Goal: Information Seeking & Learning: Learn about a topic

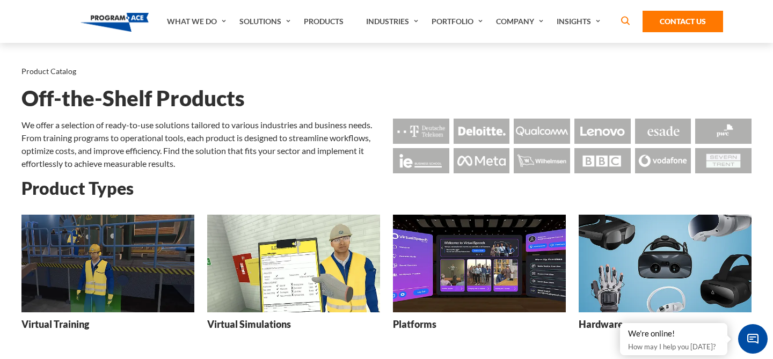
click at [111, 281] on img at bounding box center [107, 263] width 173 height 97
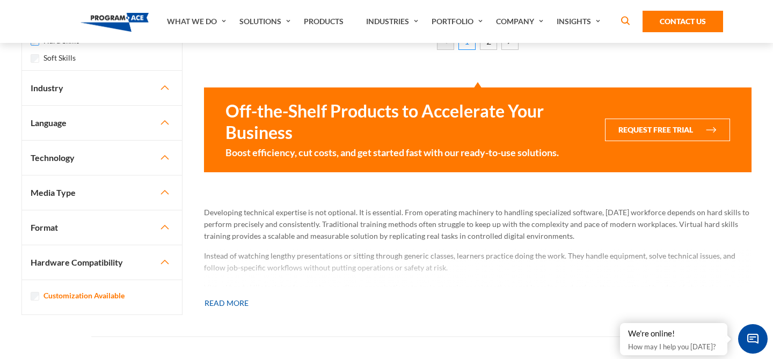
scroll to position [1316, 0]
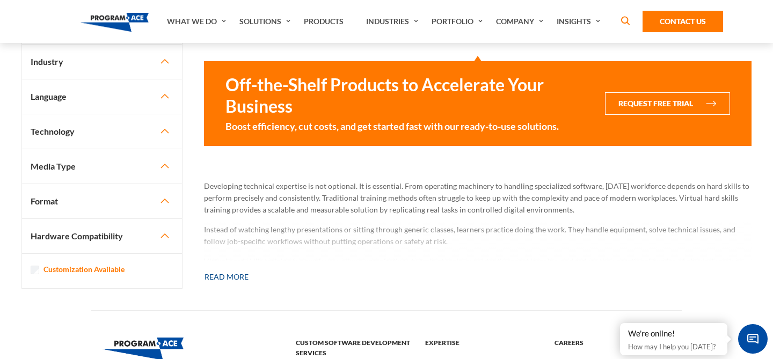
click at [234, 279] on button "Read more" at bounding box center [226, 277] width 45 height 24
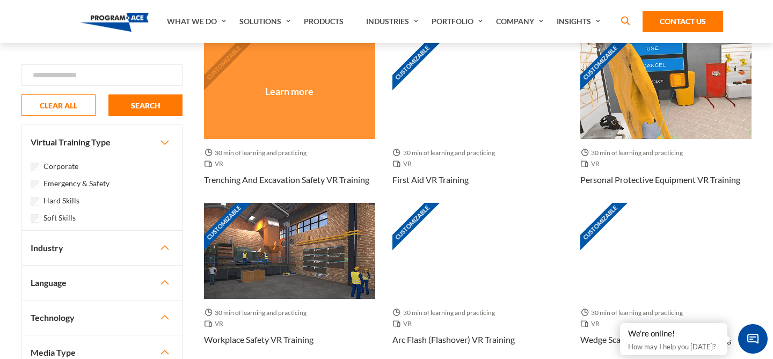
scroll to position [552, 0]
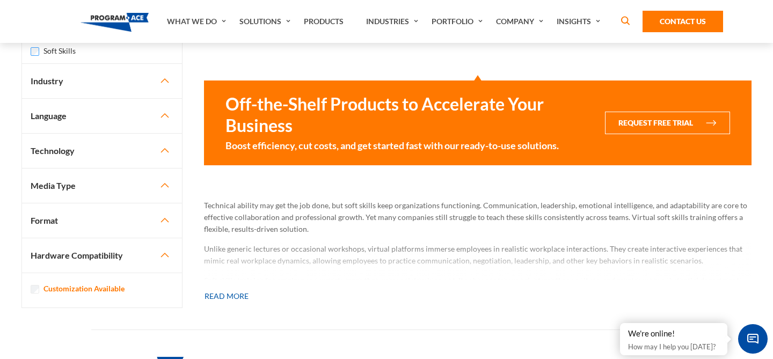
scroll to position [1305, 0]
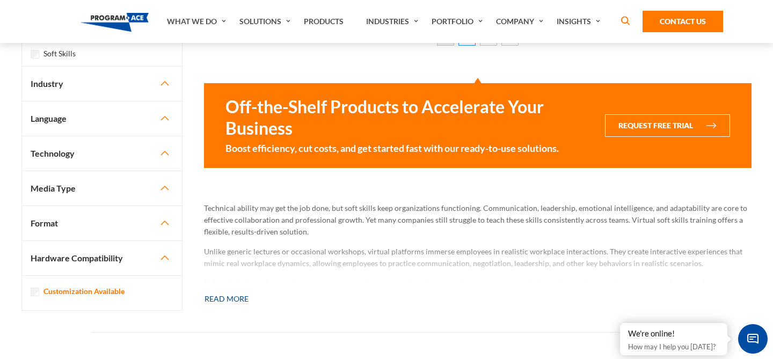
click at [217, 296] on button "Read more" at bounding box center [226, 299] width 45 height 24
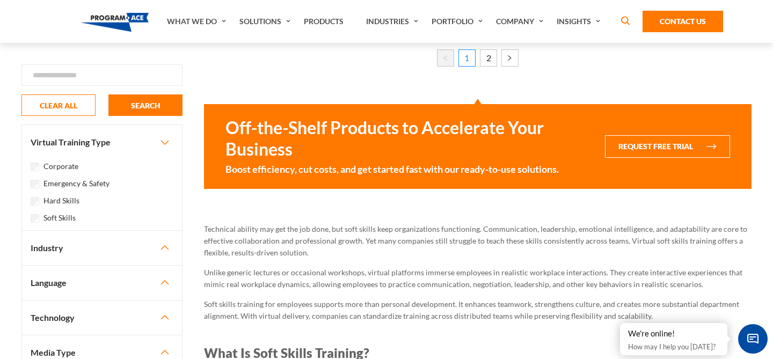
scroll to position [1279, 0]
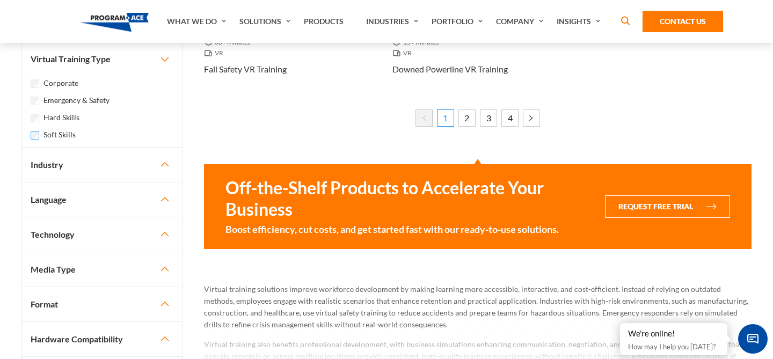
scroll to position [1102, 0]
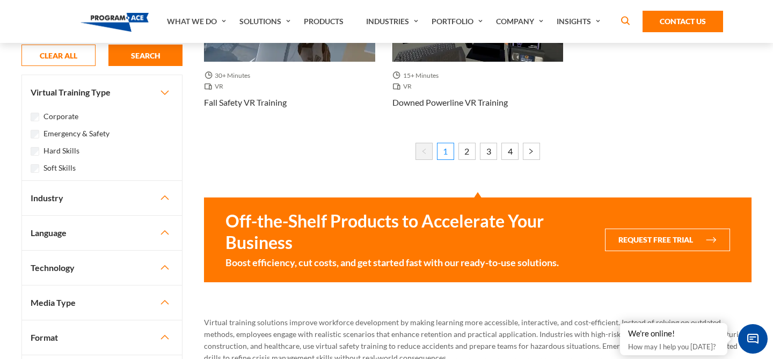
click at [167, 200] on button "Industry" at bounding box center [102, 198] width 160 height 34
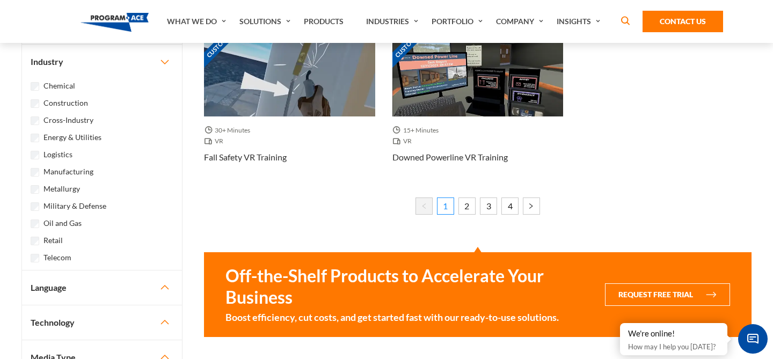
scroll to position [1040, 0]
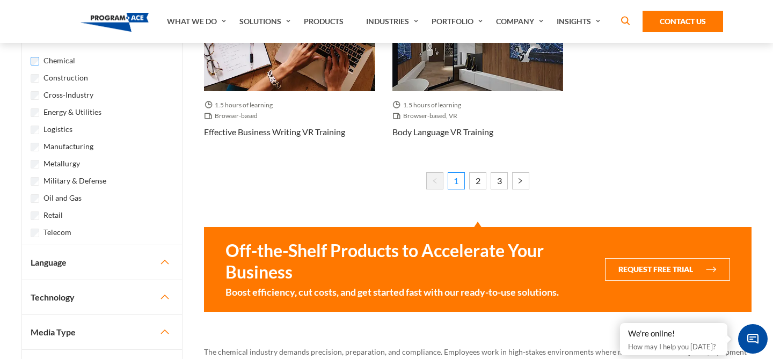
scroll to position [1161, 0]
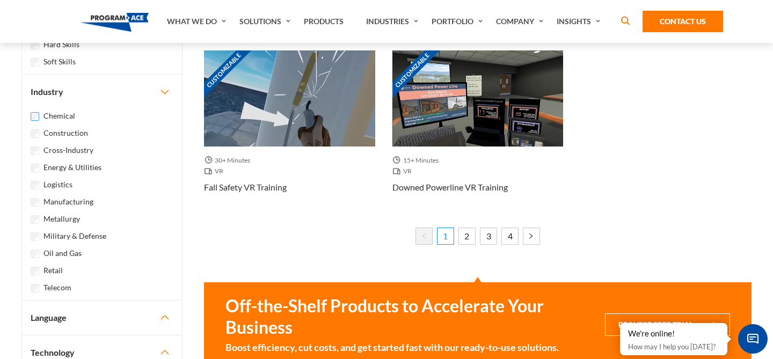
scroll to position [998, 0]
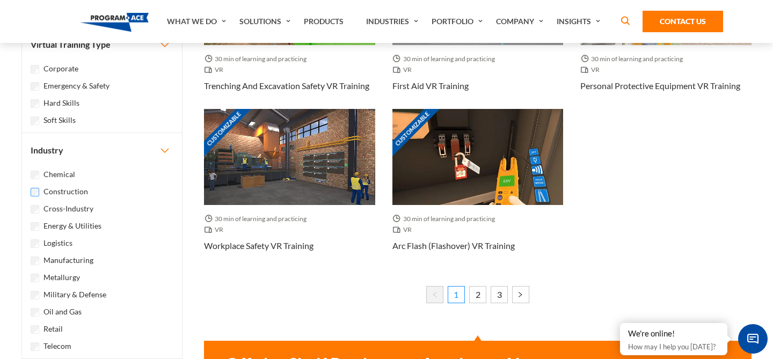
scroll to position [1002, 0]
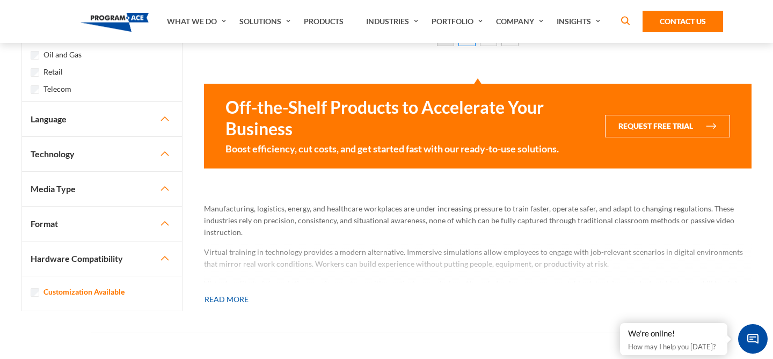
scroll to position [1305, 0]
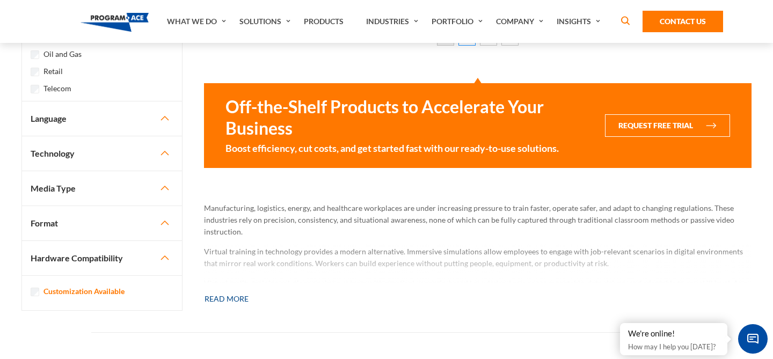
click at [226, 293] on button "Read more" at bounding box center [226, 299] width 45 height 24
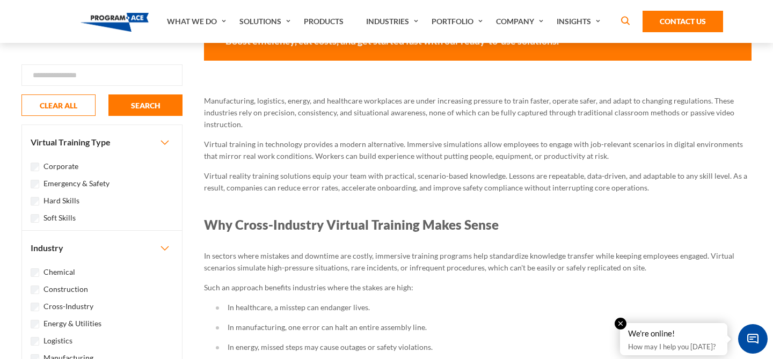
scroll to position [1421, 0]
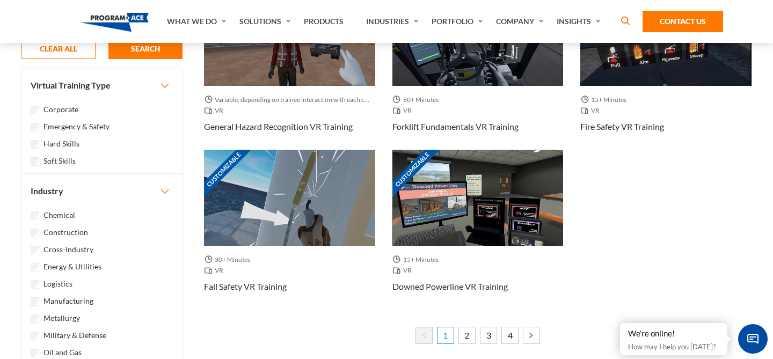
scroll to position [930, 0]
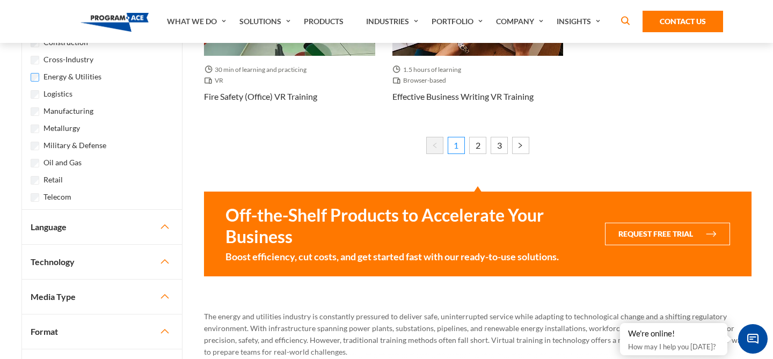
scroll to position [1152, 0]
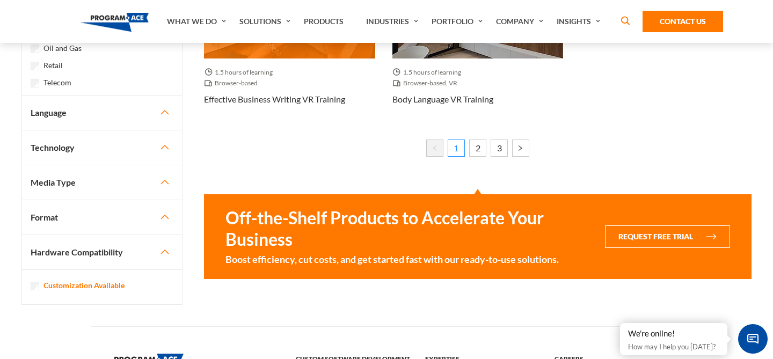
scroll to position [1134, 0]
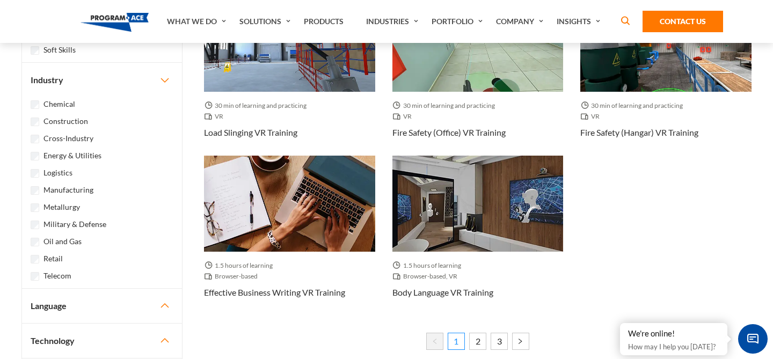
scroll to position [943, 0]
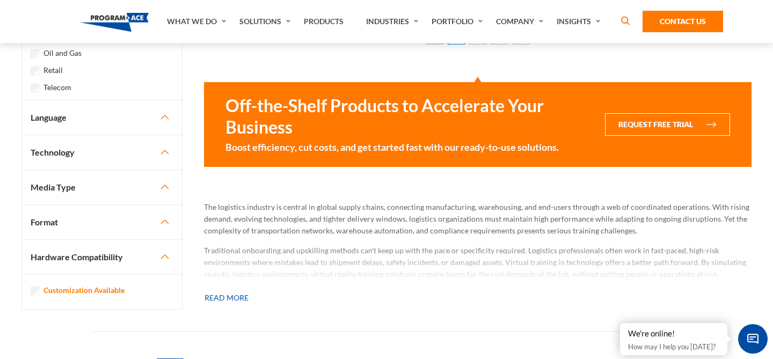
scroll to position [1302, 0]
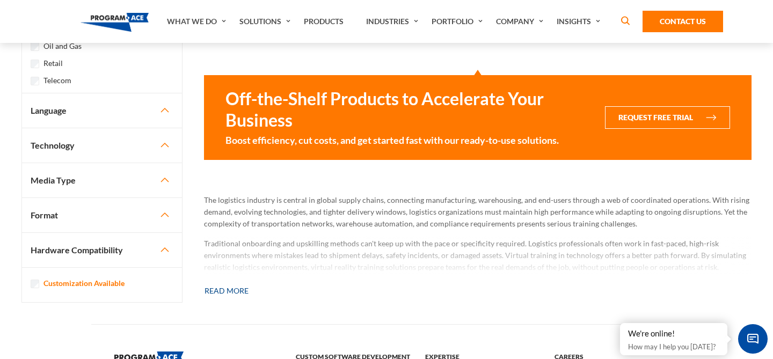
click at [228, 288] on button "Read more" at bounding box center [226, 291] width 45 height 24
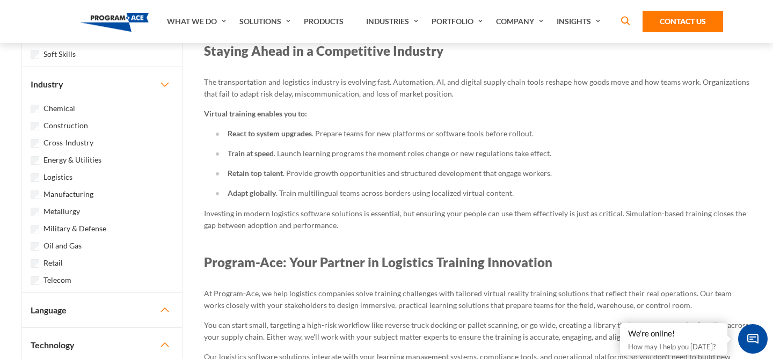
scroll to position [3096, 0]
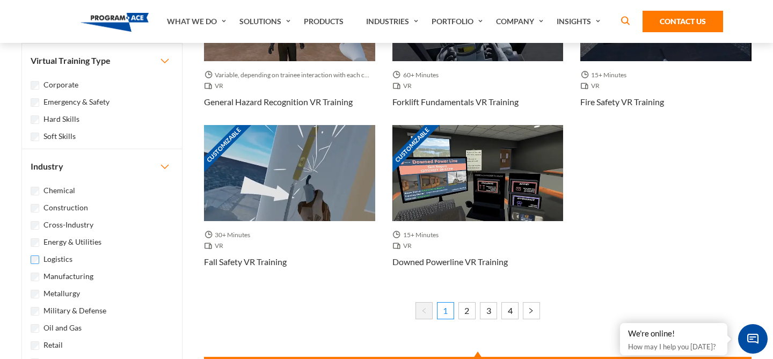
scroll to position [961, 0]
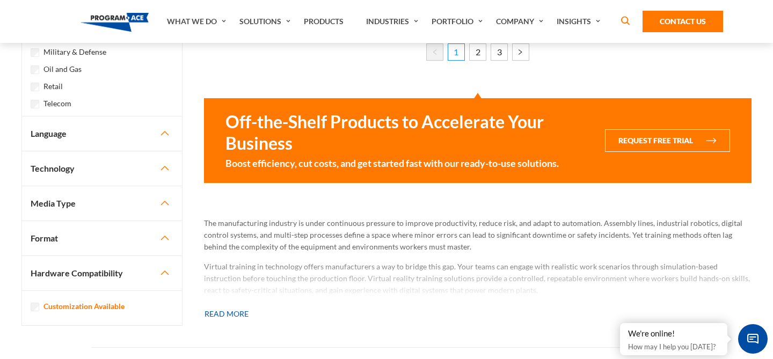
scroll to position [1302, 0]
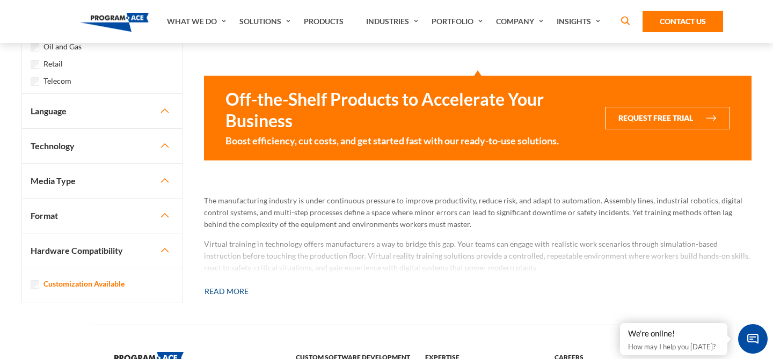
click at [244, 296] on button "Read more" at bounding box center [226, 292] width 45 height 24
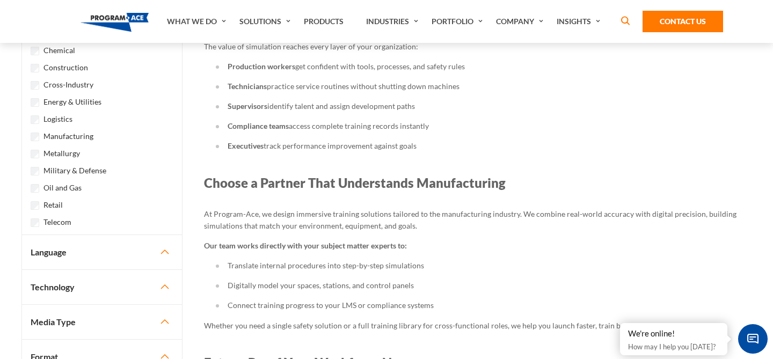
scroll to position [3458, 0]
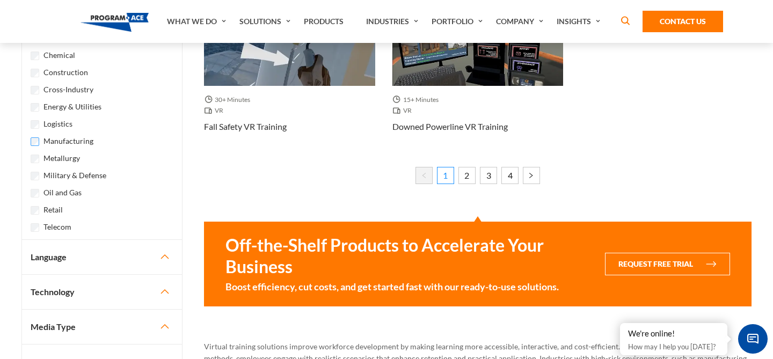
scroll to position [1072, 0]
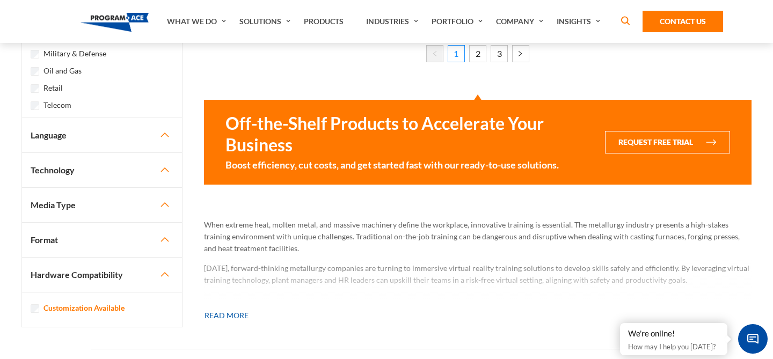
scroll to position [1293, 0]
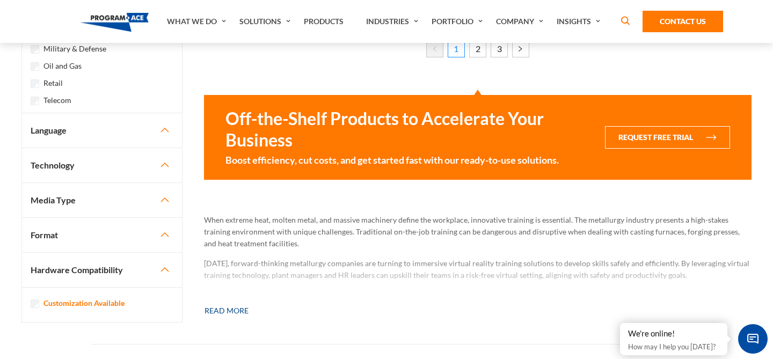
click at [235, 310] on button "Read more" at bounding box center [226, 311] width 45 height 24
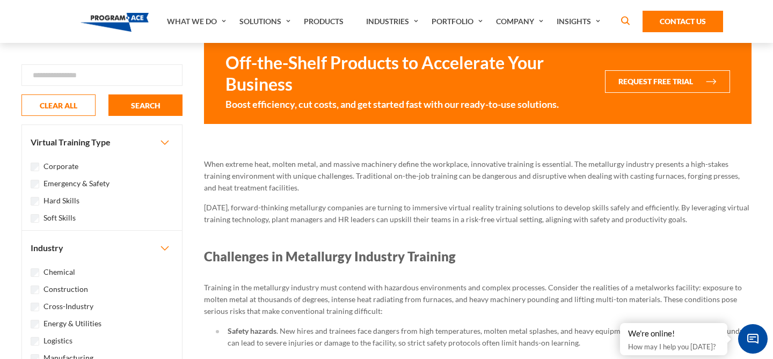
scroll to position [1351, 0]
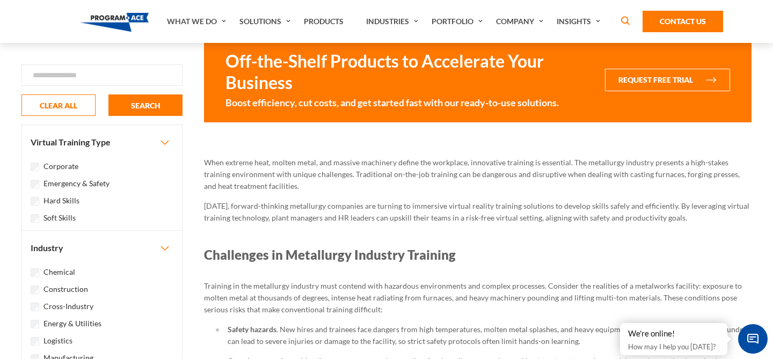
click at [161, 244] on button "Industry" at bounding box center [102, 248] width 160 height 34
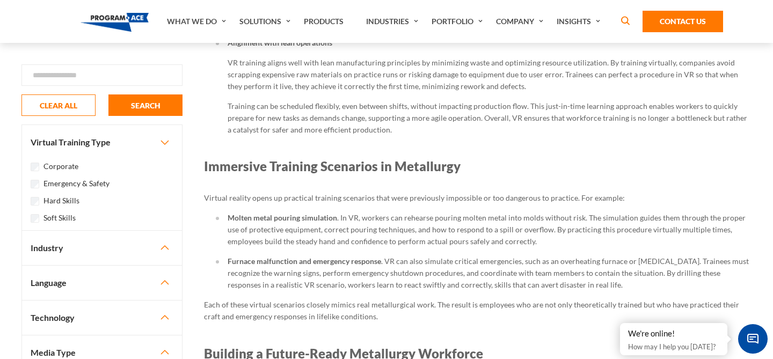
scroll to position [2563, 0]
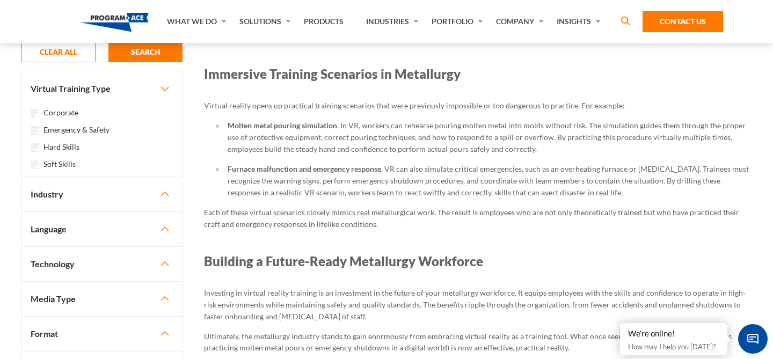
click at [163, 201] on button "Industry" at bounding box center [102, 194] width 160 height 34
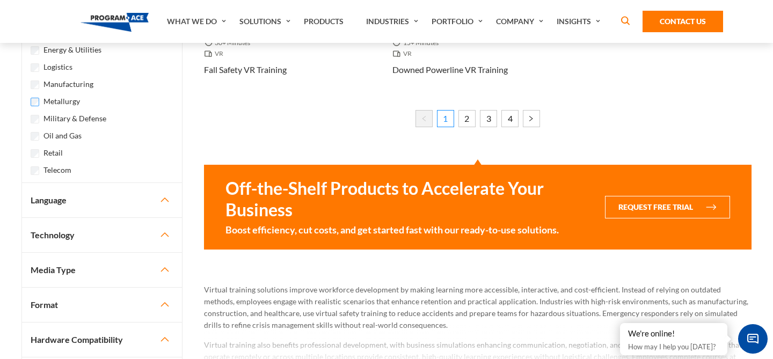
scroll to position [1128, 0]
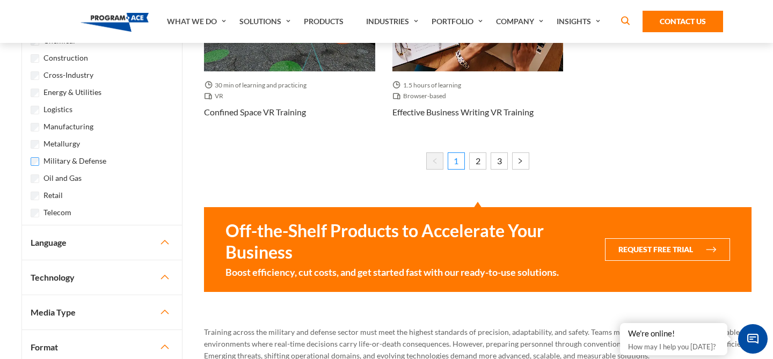
scroll to position [1182, 0]
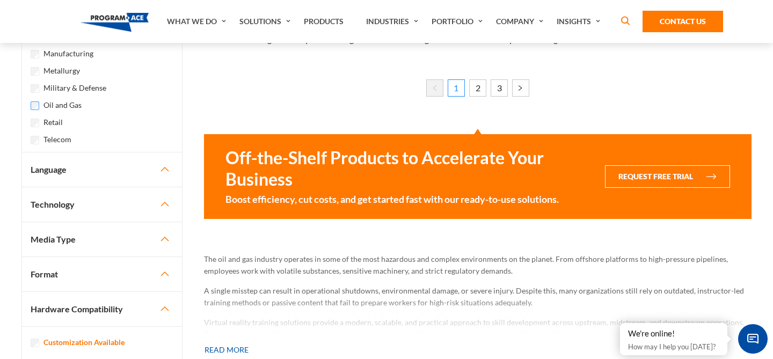
scroll to position [1223, 0]
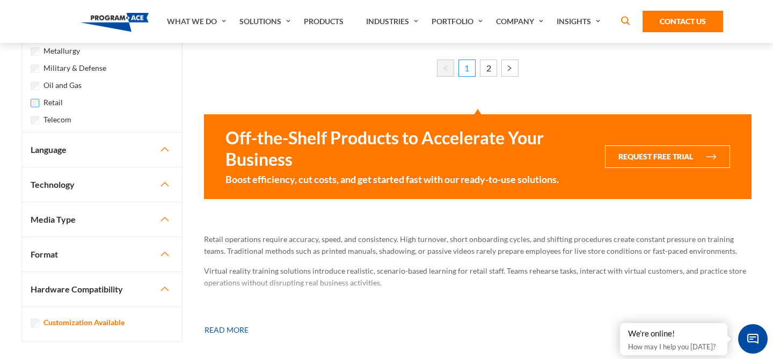
scroll to position [1288, 0]
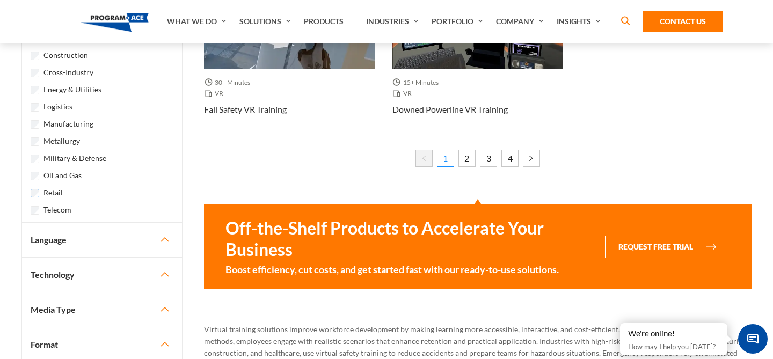
scroll to position [1074, 0]
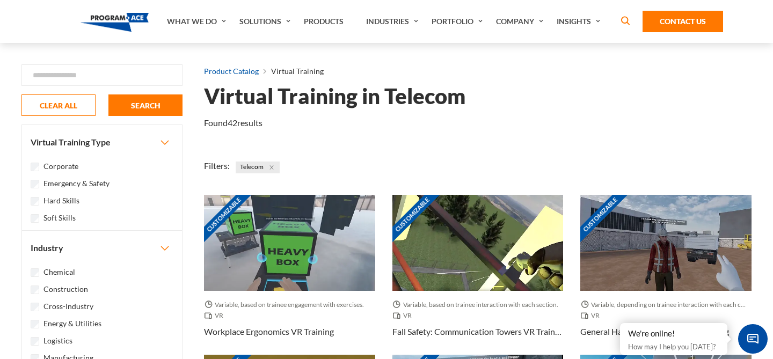
click at [250, 76] on link "Product Catalog" at bounding box center [231, 71] width 55 height 14
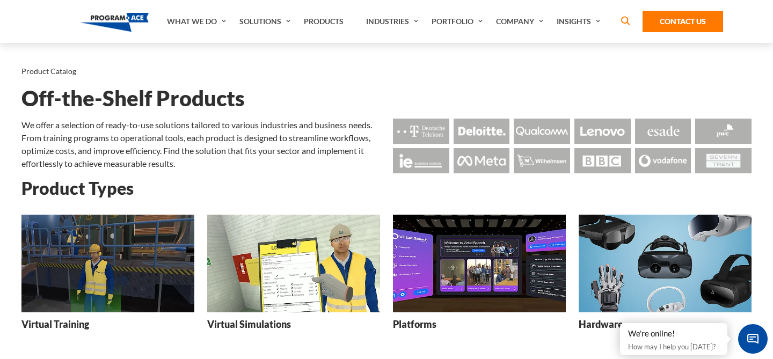
click at [270, 262] on img at bounding box center [293, 263] width 173 height 97
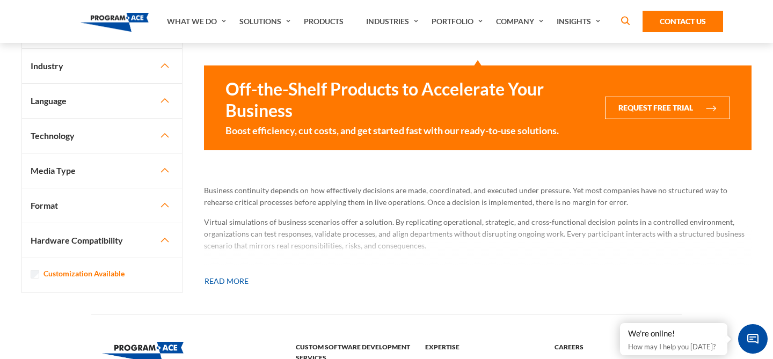
scroll to position [794, 0]
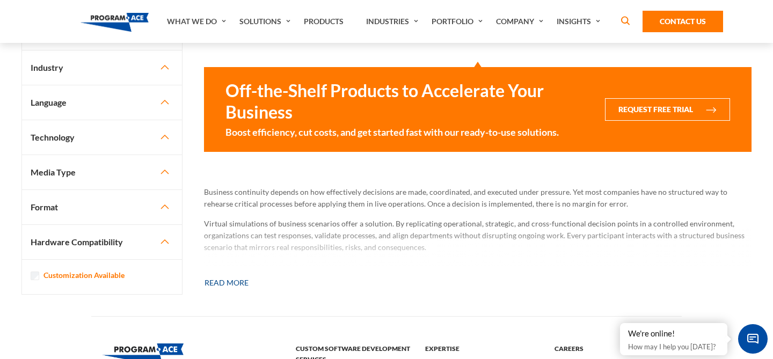
click at [224, 284] on button "Read more" at bounding box center [226, 283] width 45 height 24
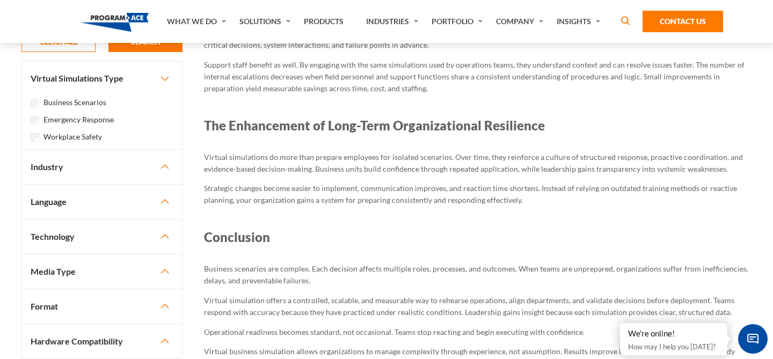
scroll to position [2654, 0]
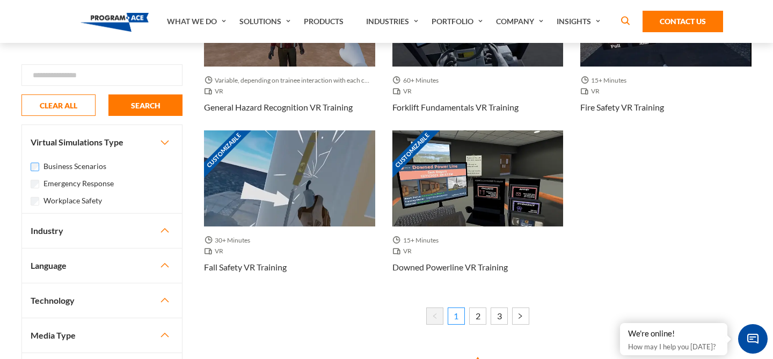
scroll to position [915, 0]
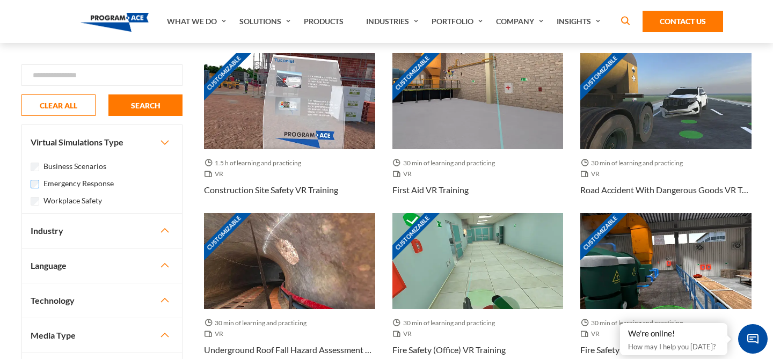
scroll to position [439, 0]
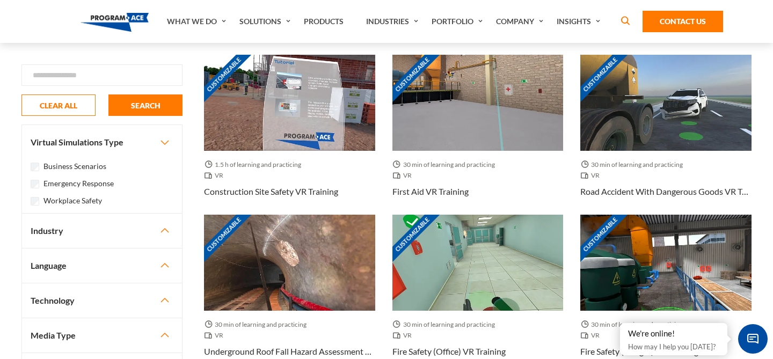
drag, startPoint x: 118, startPoint y: 180, endPoint x: 43, endPoint y: 185, distance: 74.8
click at [43, 185] on div "Emergency Response" at bounding box center [102, 183] width 143 height 13
copy label "Emergency Response"
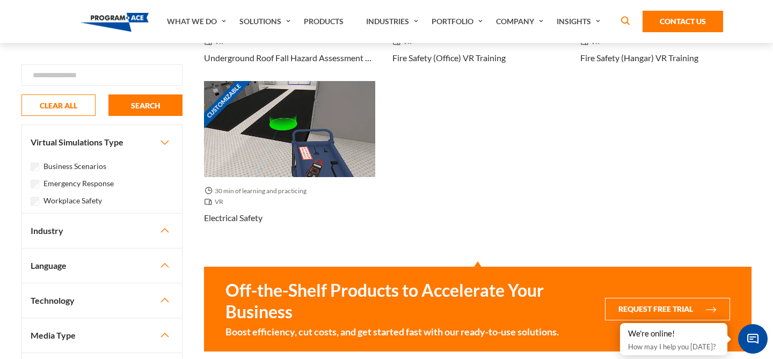
scroll to position [682, 0]
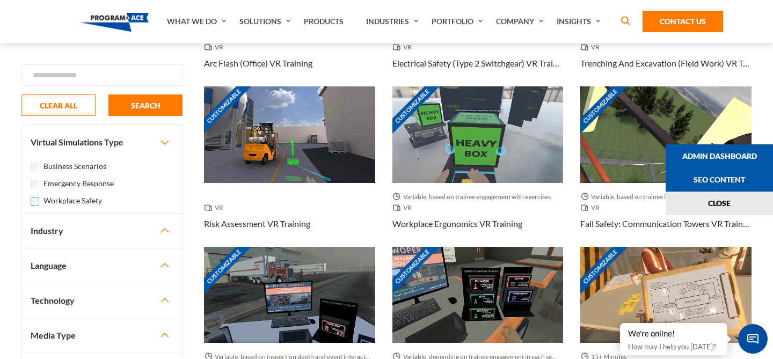
scroll to position [285, 0]
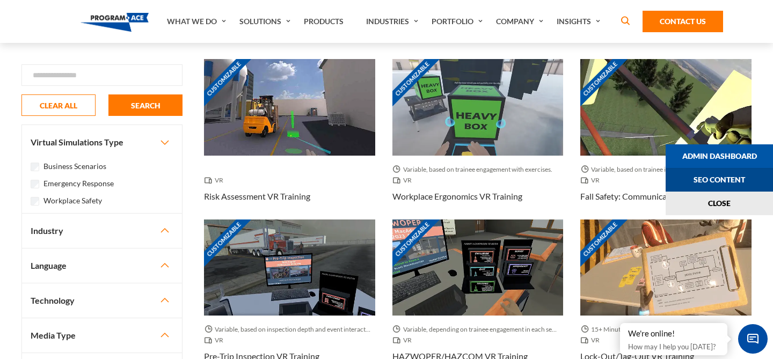
click at [722, 182] on link "Seo Content" at bounding box center [719, 180] width 107 height 24
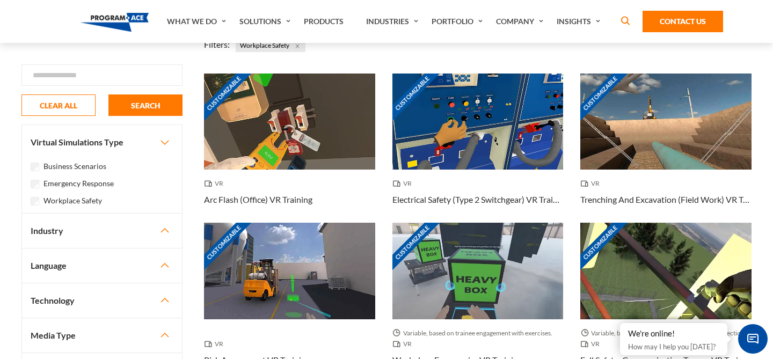
scroll to position [0, 0]
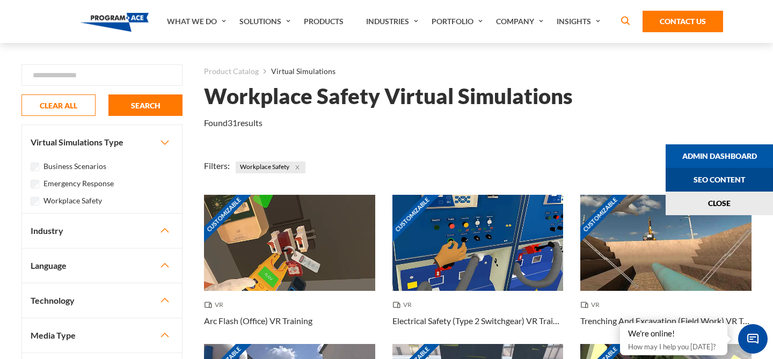
click at [734, 179] on link "Seo Content" at bounding box center [719, 180] width 107 height 24
click at [751, 184] on link "Seo Content" at bounding box center [719, 180] width 107 height 24
